Goal: Transaction & Acquisition: Obtain resource

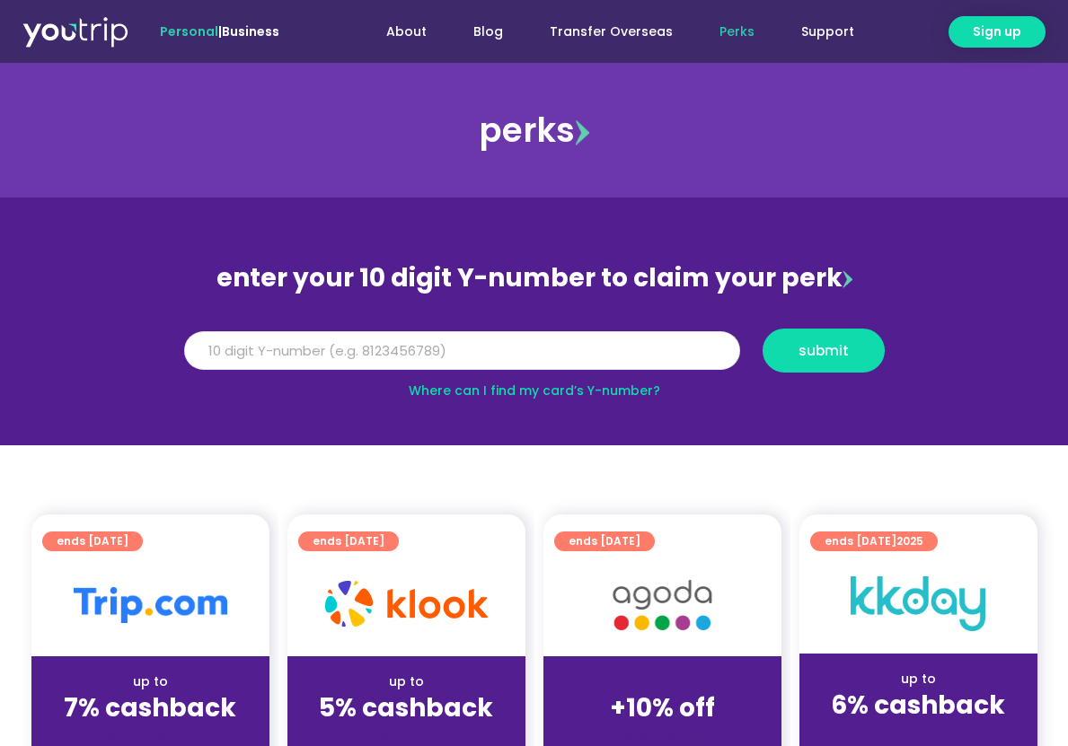
click at [582, 347] on input "Y Number" at bounding box center [462, 351] width 556 height 40
click at [794, 353] on span "submit" at bounding box center [824, 350] width 92 height 13
type input "8000000000"
click at [788, 359] on button "submit" at bounding box center [823, 351] width 122 height 44
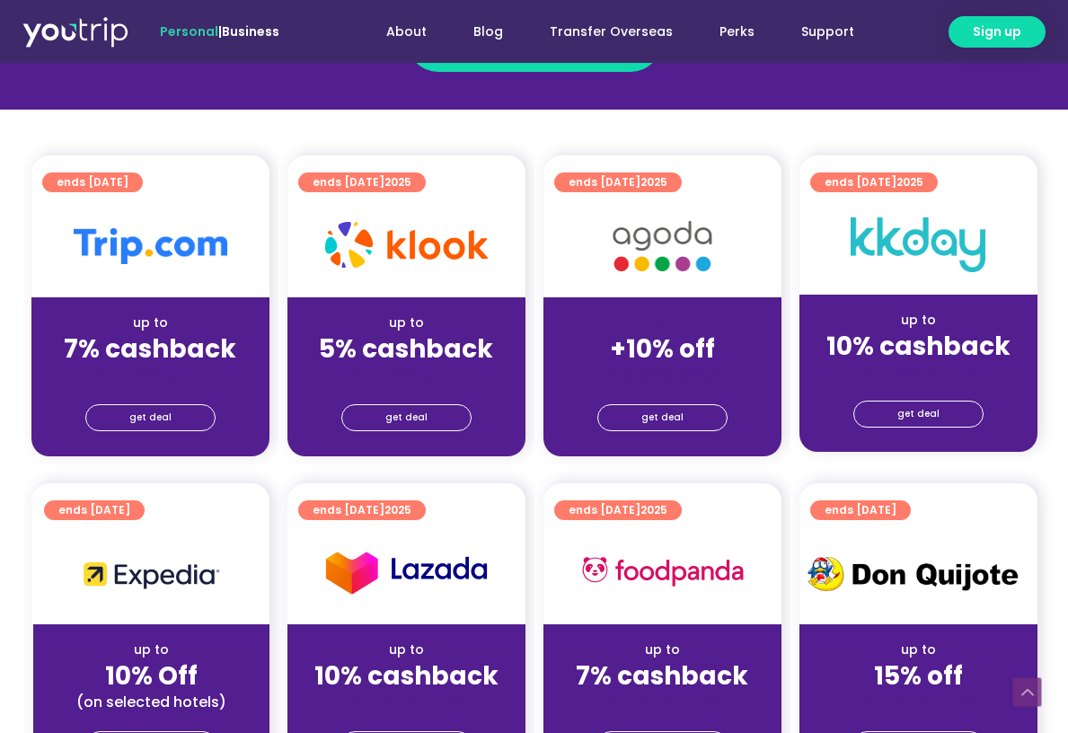
scroll to position [449, 0]
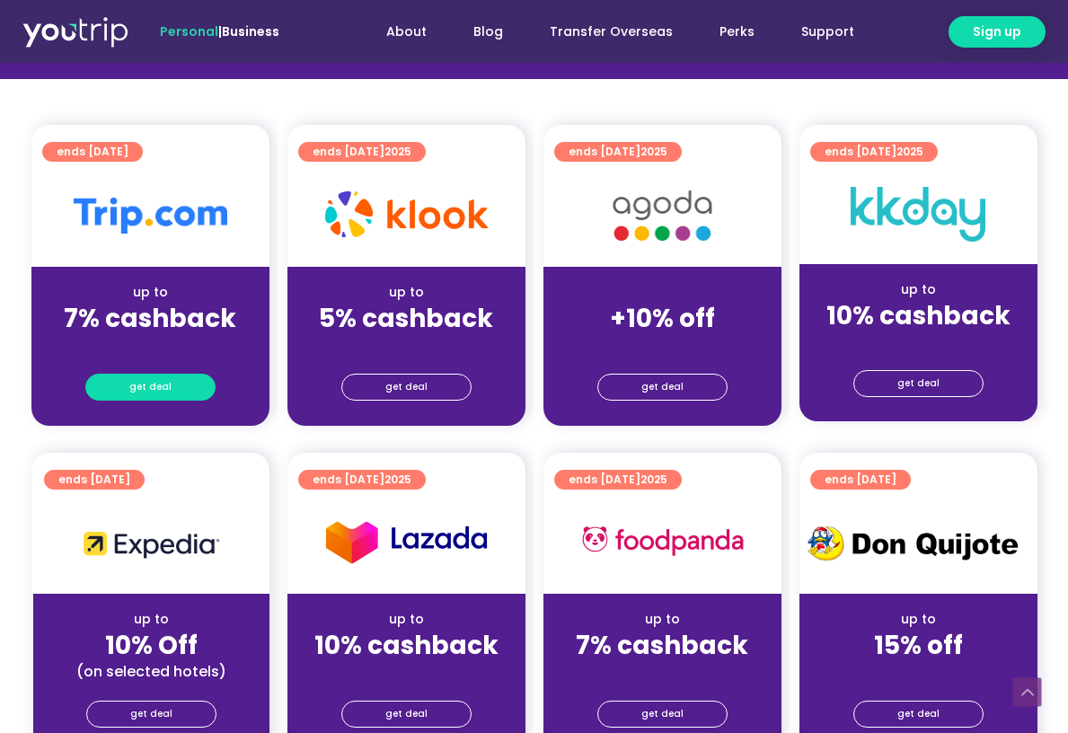
click at [150, 374] on span "get deal" at bounding box center [150, 386] width 42 height 25
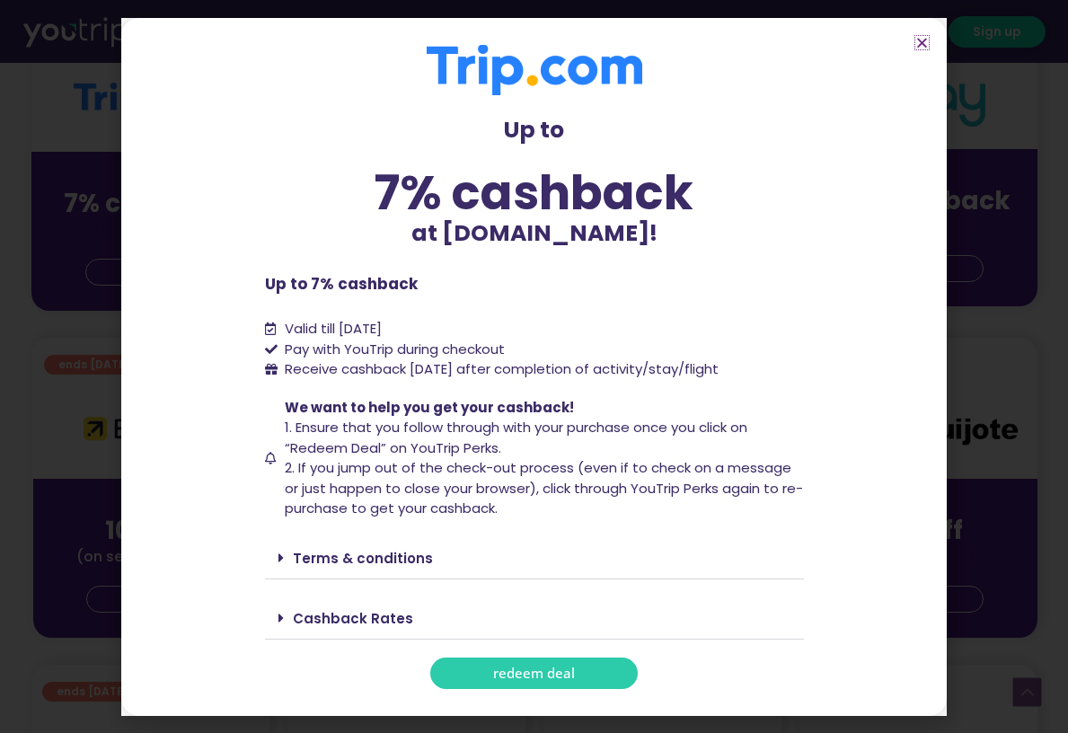
scroll to position [808, 0]
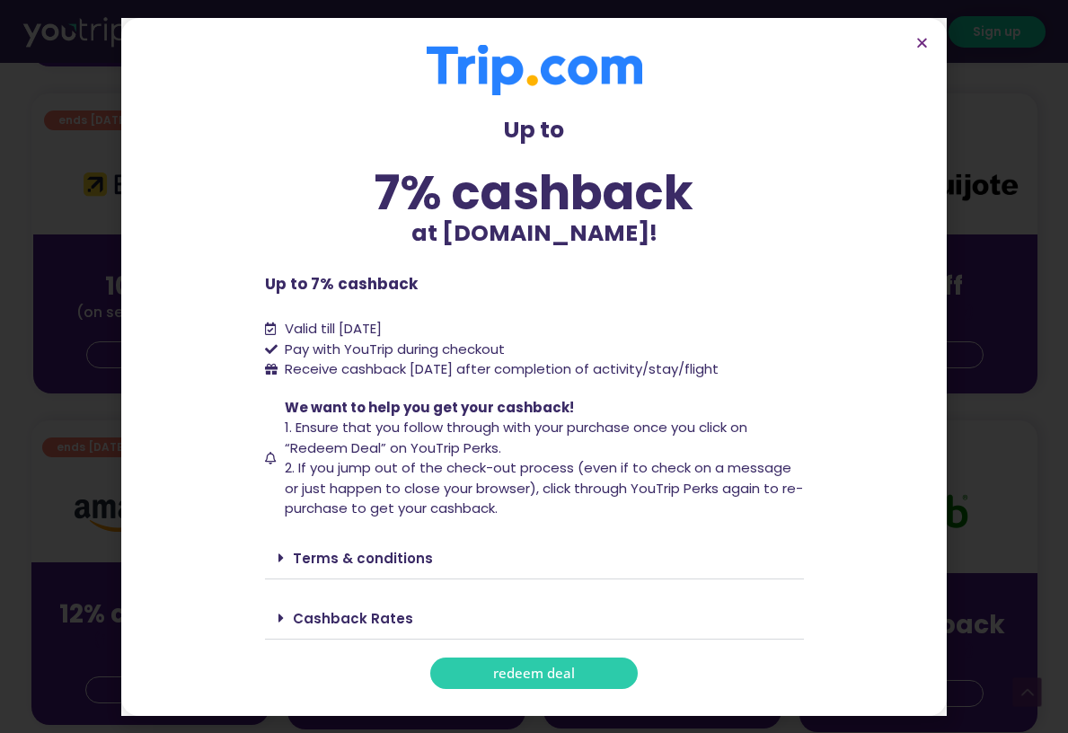
click at [578, 670] on link "redeem deal" at bounding box center [533, 672] width 207 height 31
click at [278, 558] on icon at bounding box center [280, 557] width 5 height 14
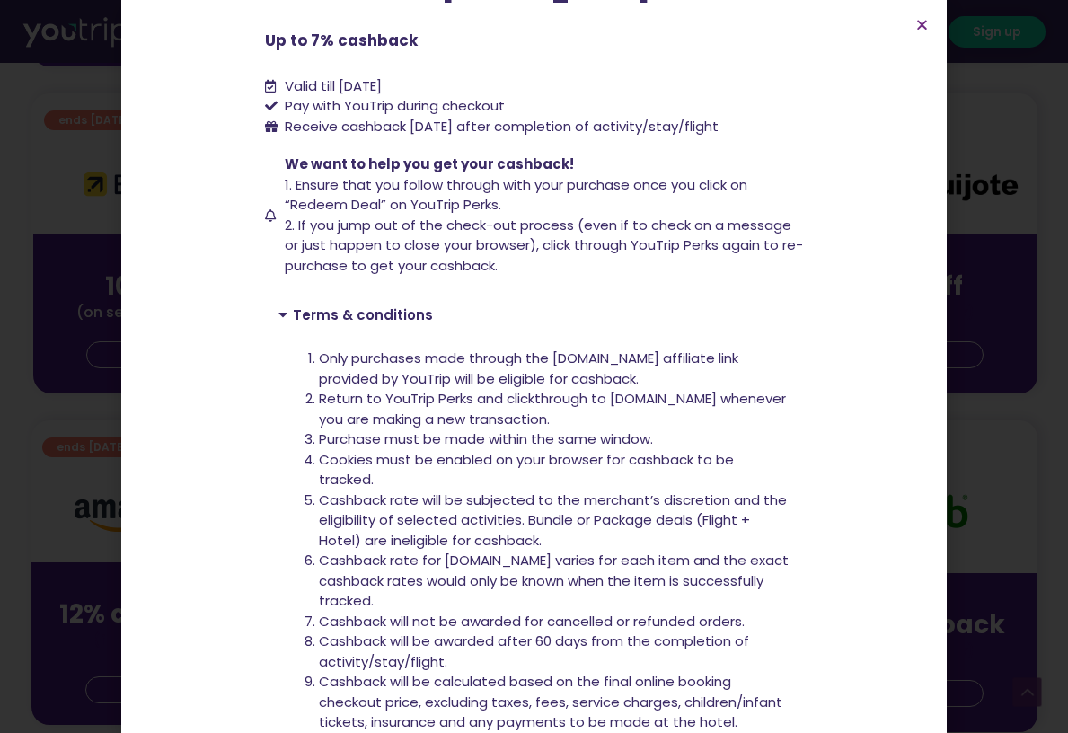
scroll to position [180, 0]
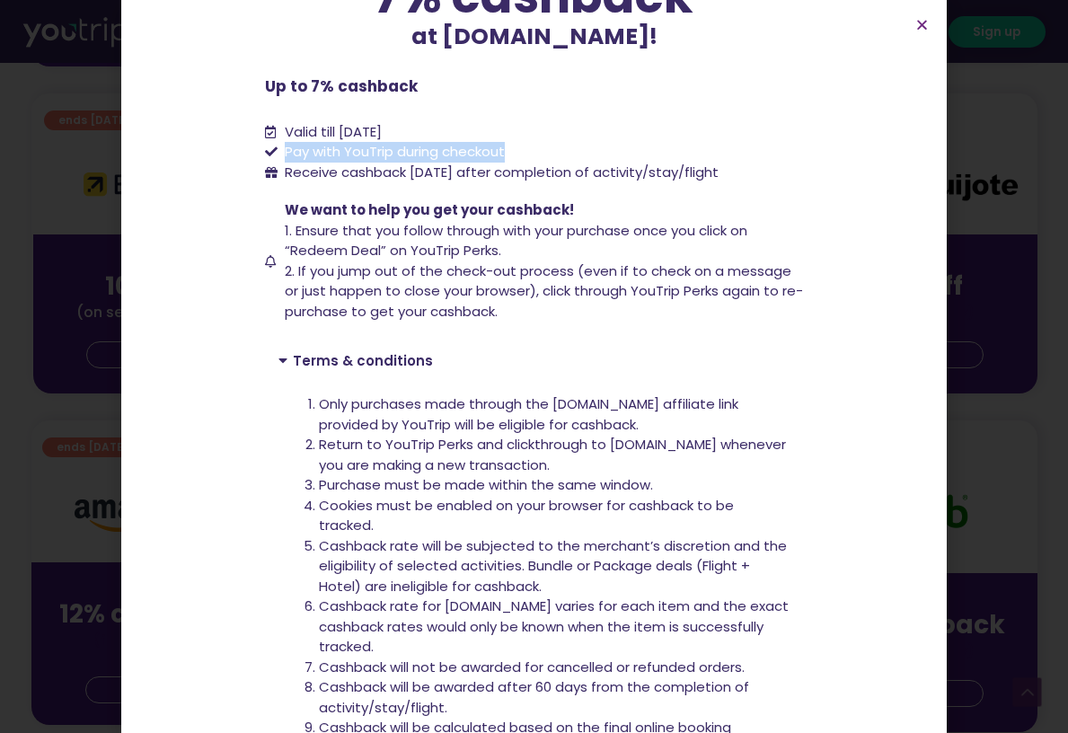
drag, startPoint x: 279, startPoint y: 150, endPoint x: 542, endPoint y: 150, distance: 263.1
click at [542, 150] on li "Pay with YouTrip during checkout" at bounding box center [534, 152] width 539 height 21
copy span "Pay with YouTrip during checkout"
click at [922, 23] on icon "Close" at bounding box center [921, 24] width 13 height 13
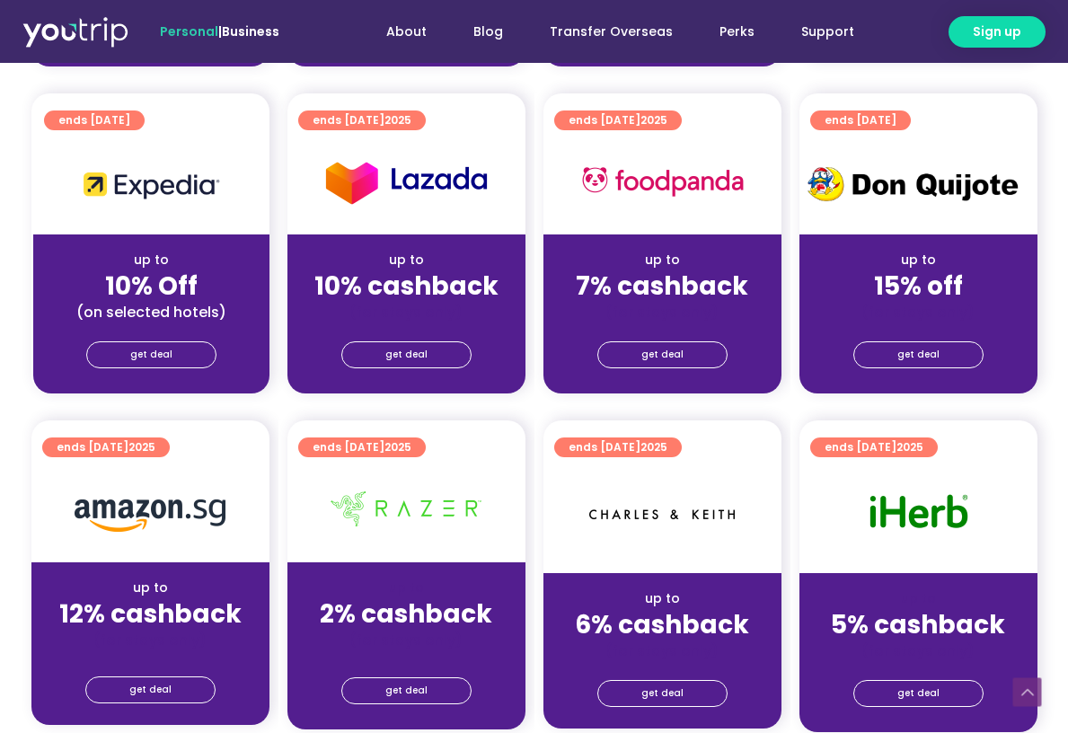
scroll to position [785, 0]
